Goal: Transaction & Acquisition: Download file/media

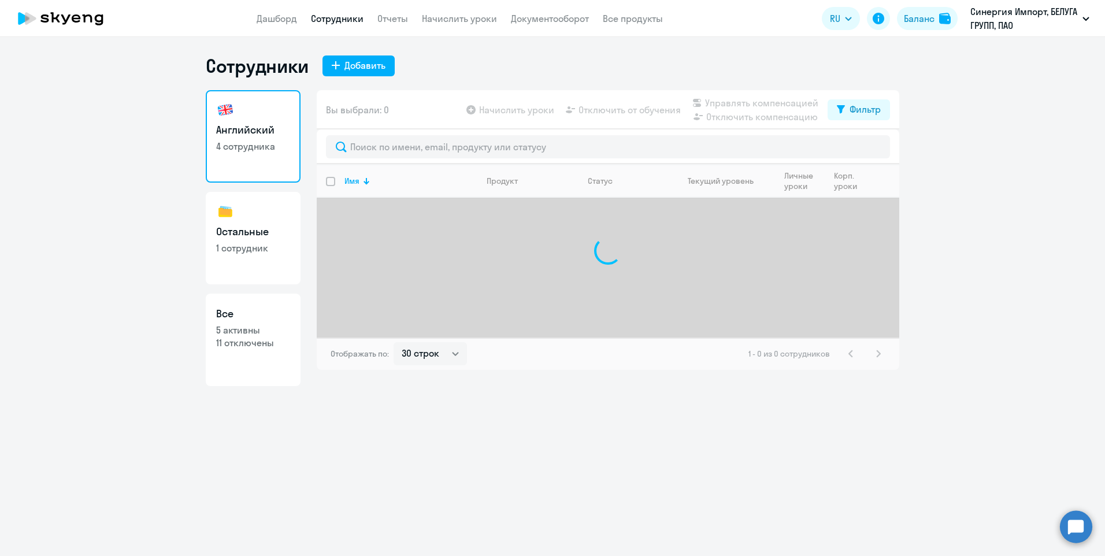
select select "30"
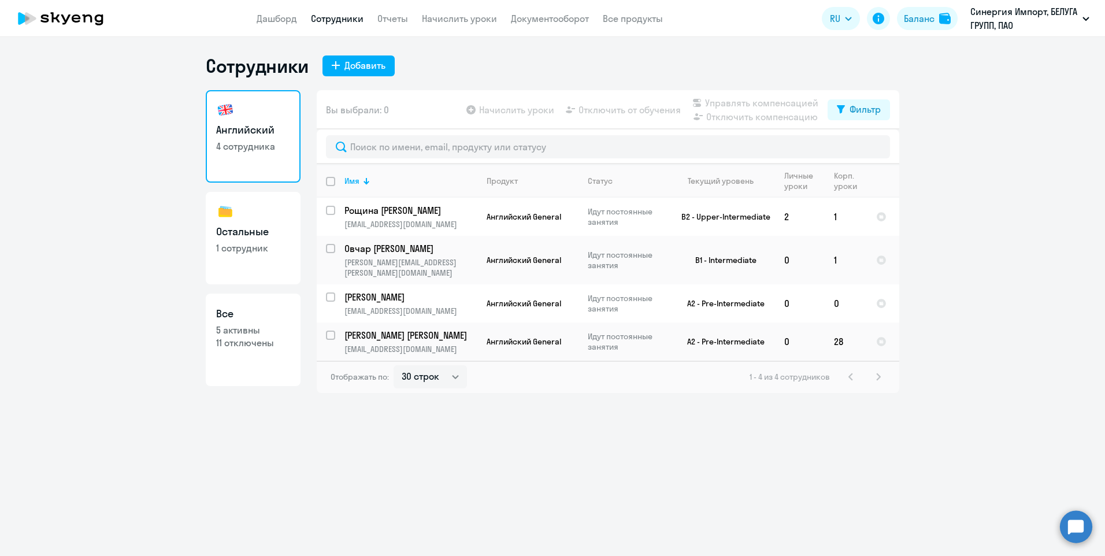
click at [240, 255] on link "Остальные 1 сотрудник" at bounding box center [253, 238] width 95 height 92
select select "30"
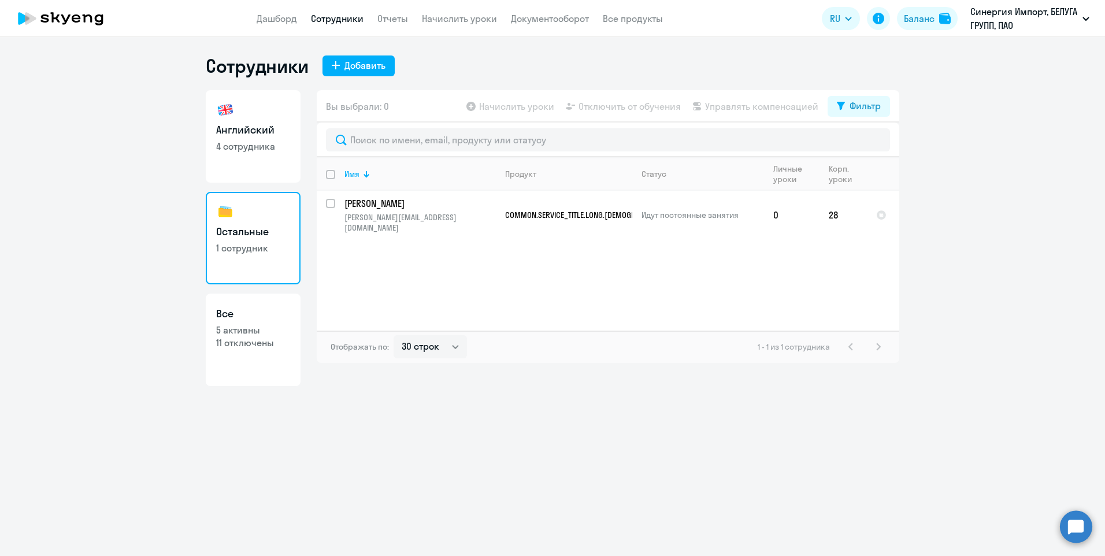
click at [257, 169] on link "Английский 4 сотрудника" at bounding box center [253, 136] width 95 height 92
select select "30"
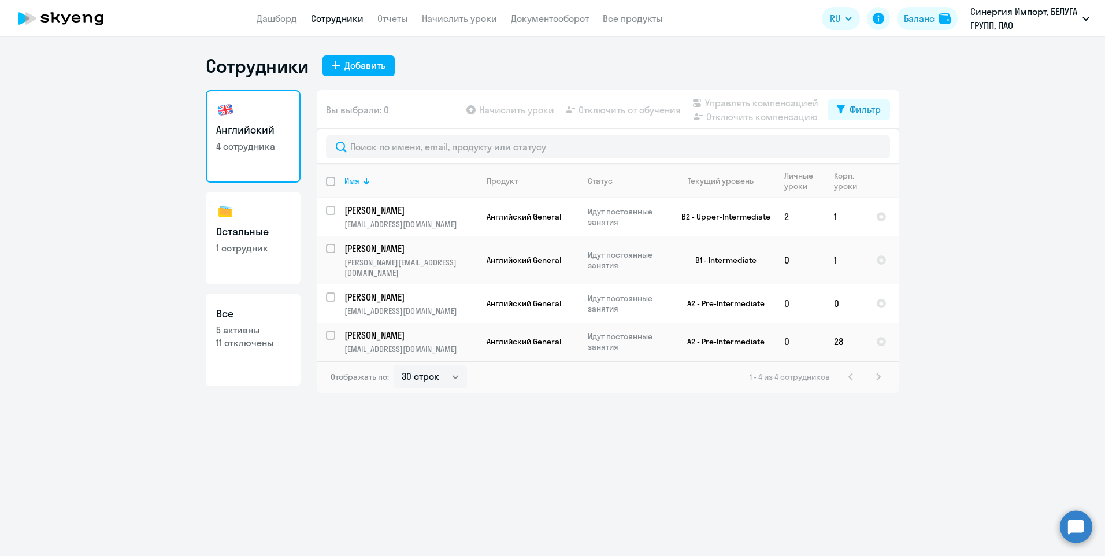
select select "30"
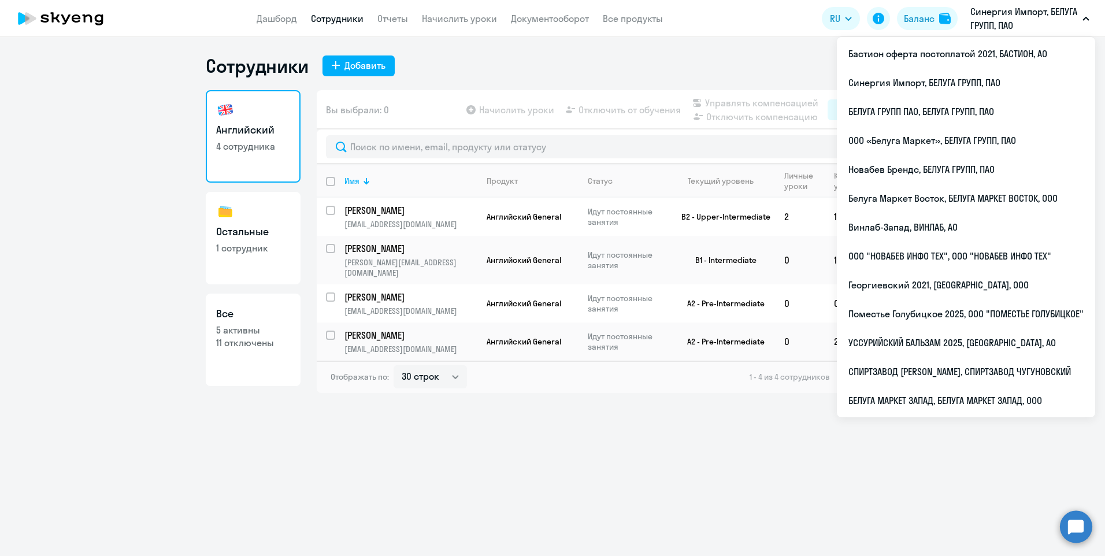
click at [1042, 22] on p "Синергия Импорт, БЕЛУГА ГРУПП, ПАО" at bounding box center [1023, 19] width 107 height 28
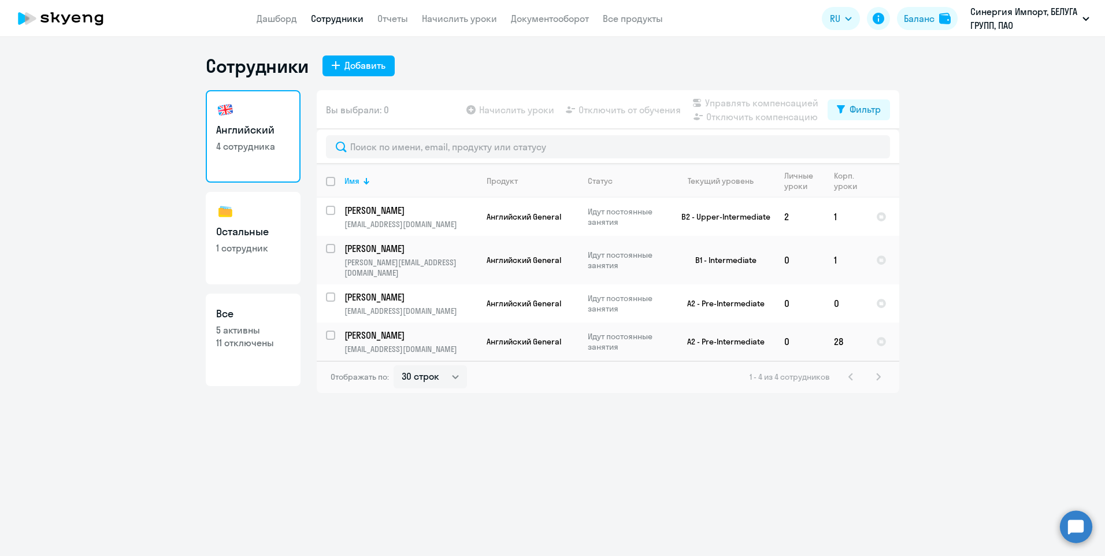
click at [1042, 22] on p "Синергия Импорт, БЕЛУГА ГРУПП, ПАО" at bounding box center [1023, 19] width 107 height 28
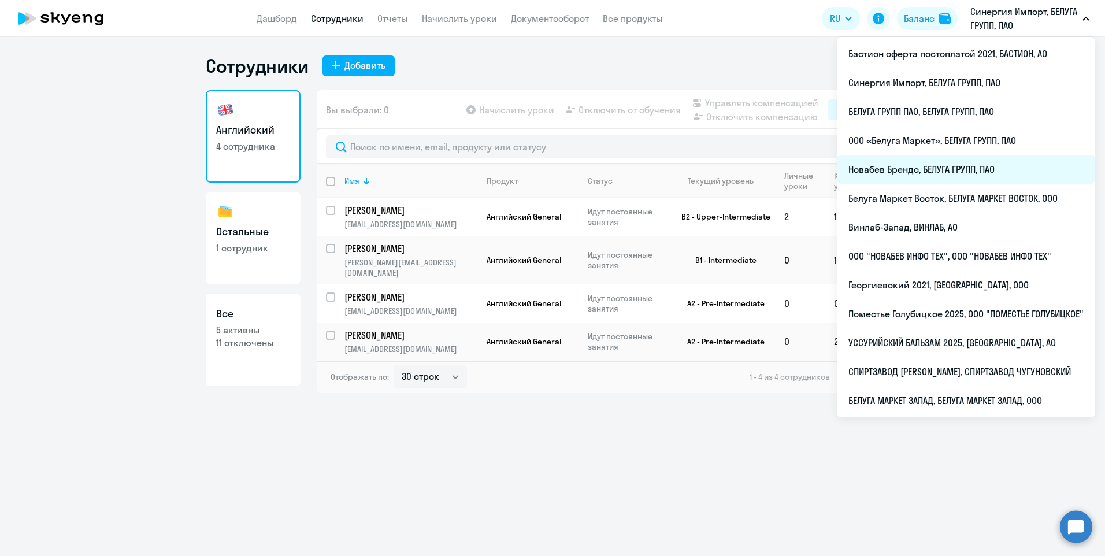
click at [921, 177] on li "Новабев Брендс, БЕЛУГА ГРУПП, ПАО" at bounding box center [966, 169] width 258 height 29
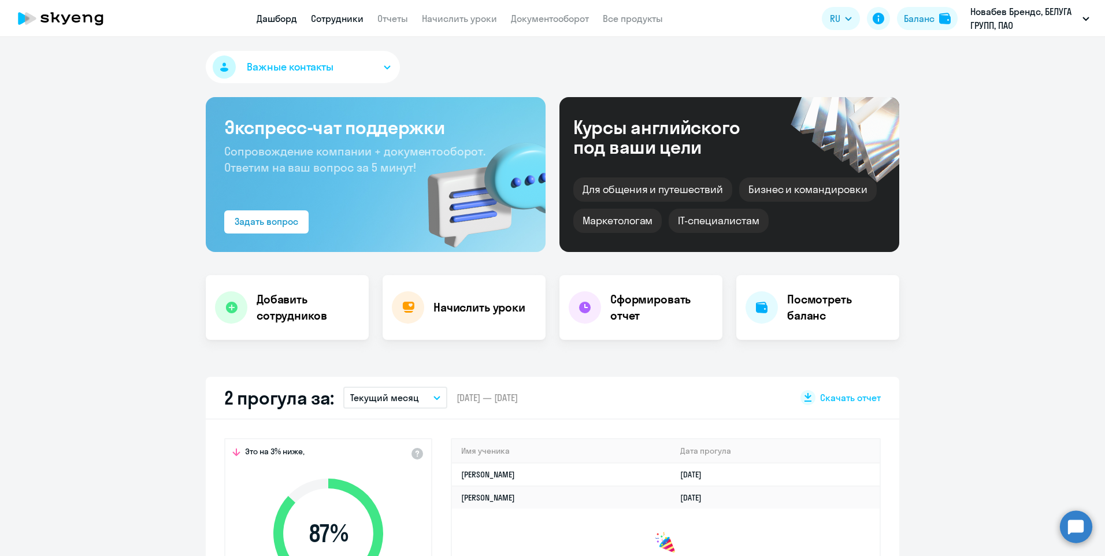
select select "30"
click at [355, 19] on link "Сотрудники" at bounding box center [337, 19] width 53 height 12
select select "30"
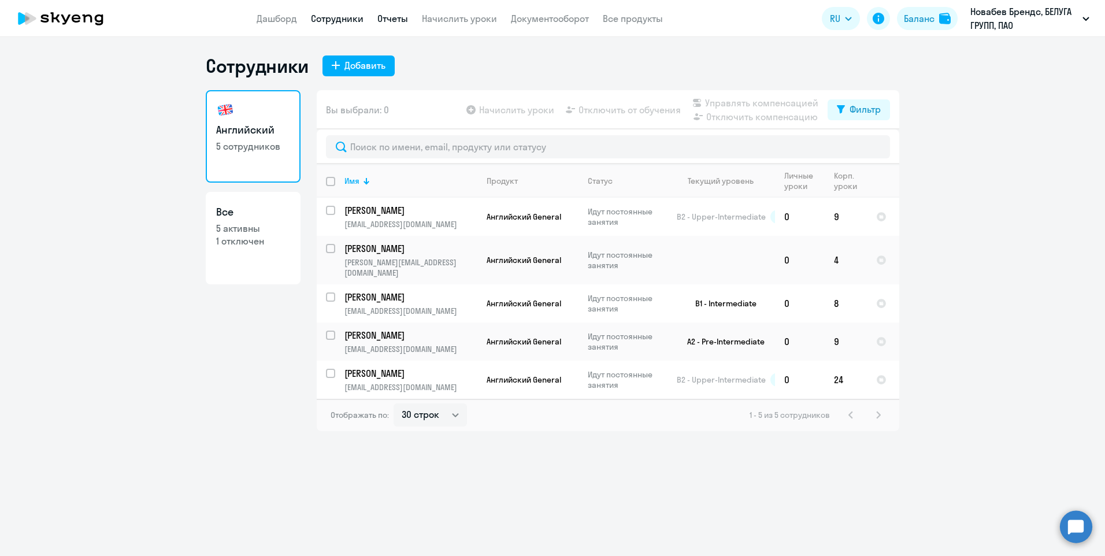
click at [393, 18] on link "Отчеты" at bounding box center [392, 19] width 31 height 12
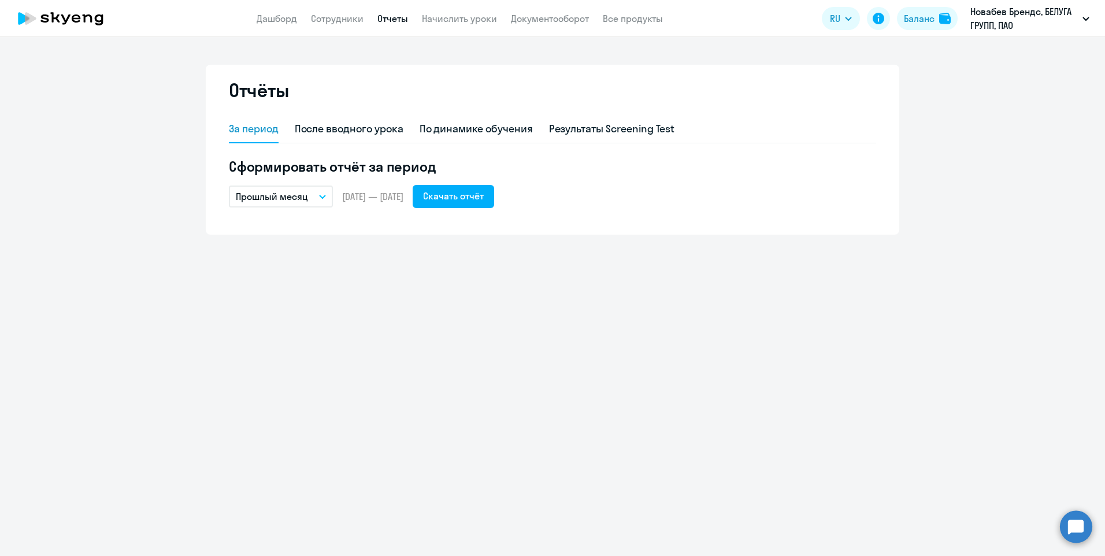
click at [322, 194] on button "Прошлый месяц" at bounding box center [281, 196] width 104 height 22
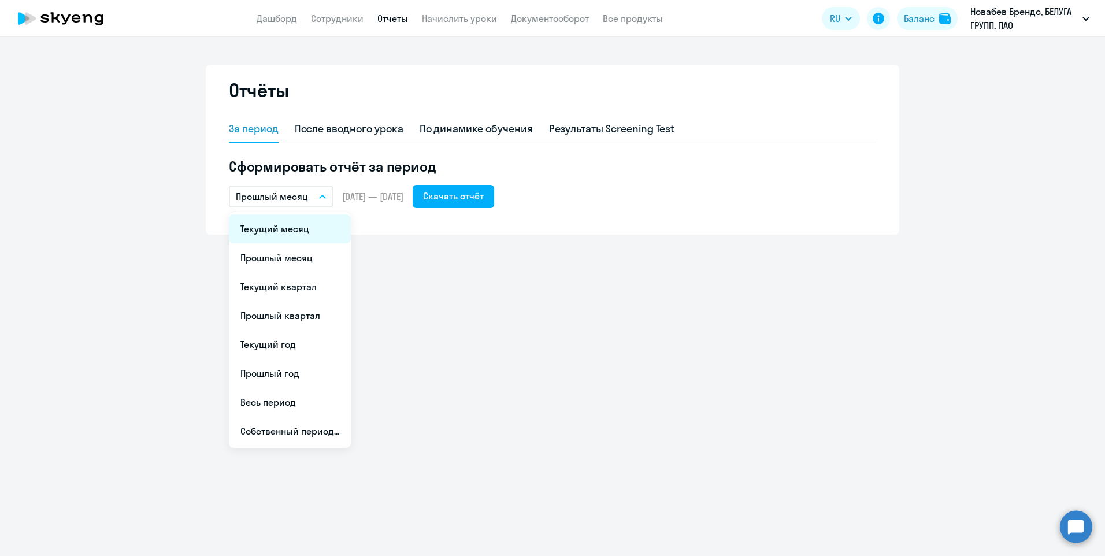
click at [300, 231] on li "Текущий месяц" at bounding box center [290, 228] width 122 height 29
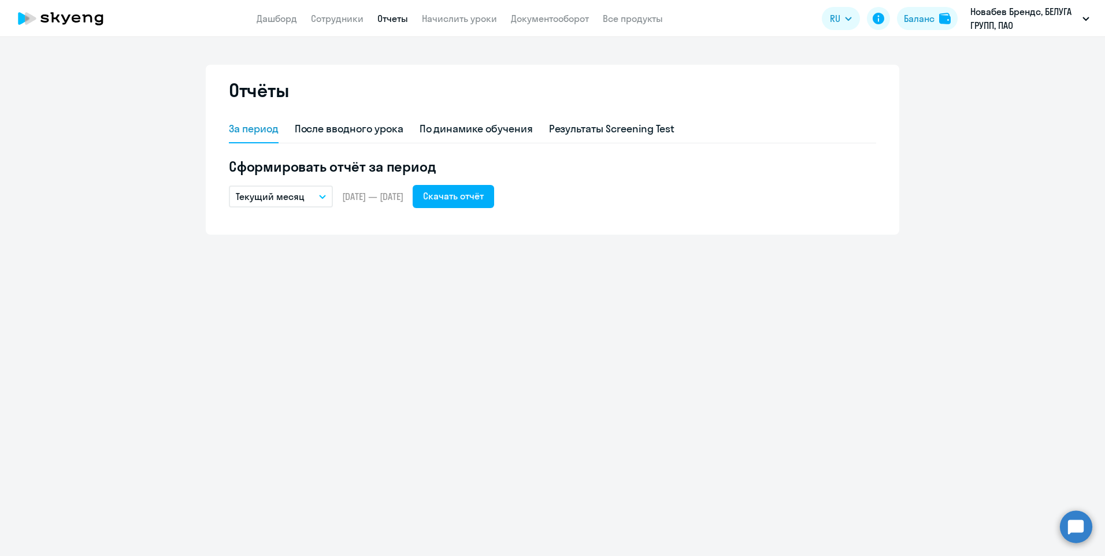
click at [312, 211] on div "За период После вводного урока По динамике обучения Результаты Screening Test С…" at bounding box center [552, 168] width 647 height 105
click at [318, 192] on button "Текущий месяц" at bounding box center [281, 196] width 104 height 22
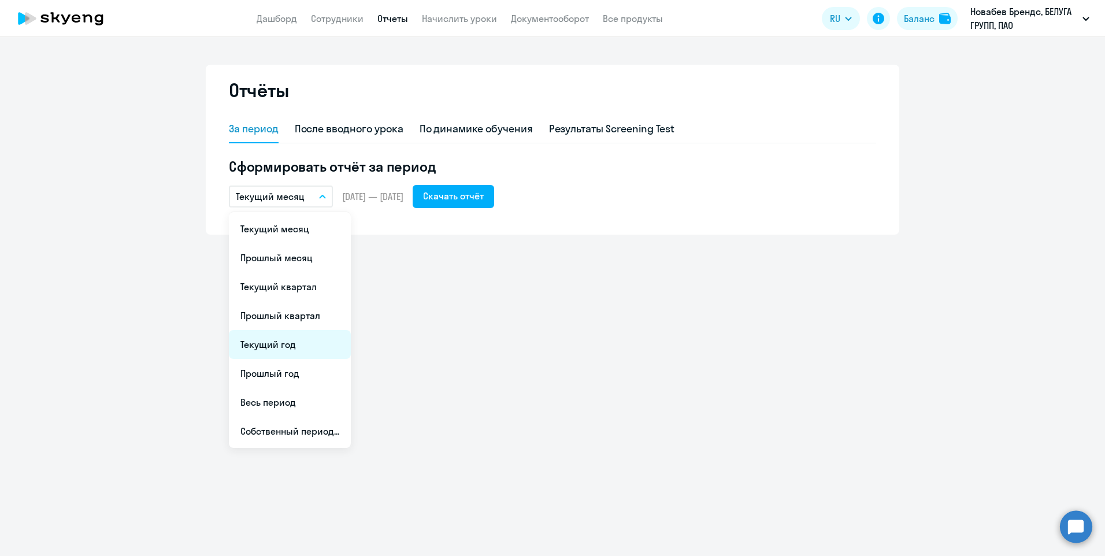
click at [301, 354] on li "Текущий год" at bounding box center [290, 344] width 122 height 29
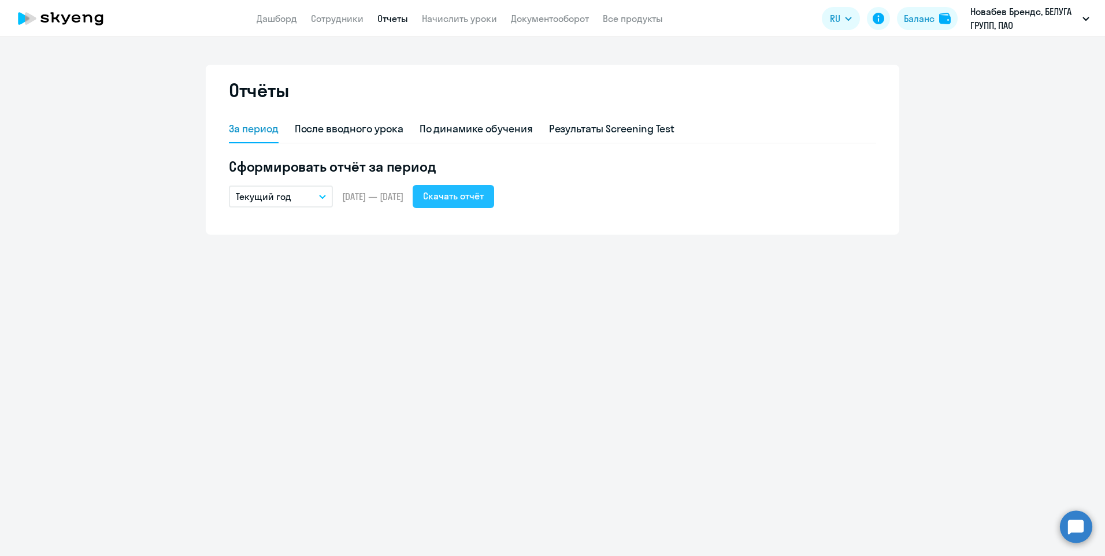
click at [484, 189] on div "Скачать отчёт" at bounding box center [453, 196] width 61 height 14
